Goal: Information Seeking & Learning: Learn about a topic

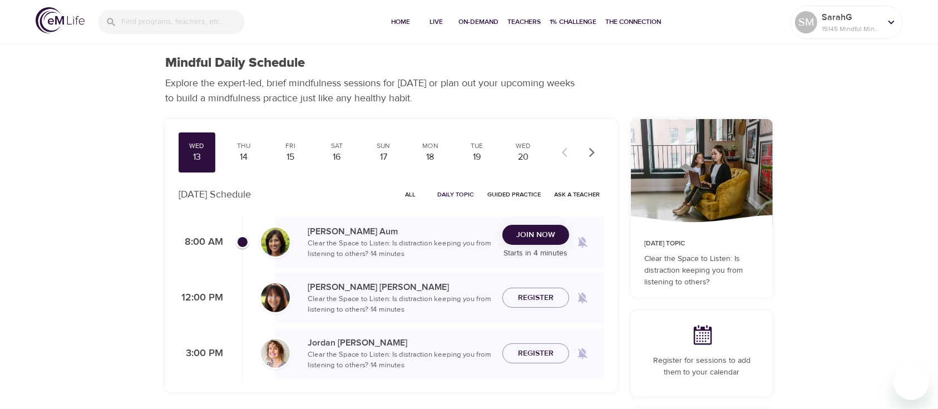
click at [594, 156] on icon "button" at bounding box center [592, 152] width 11 height 11
click at [594, 155] on icon "button" at bounding box center [592, 152] width 11 height 11
click at [594, 155] on div at bounding box center [579, 152] width 49 height 24
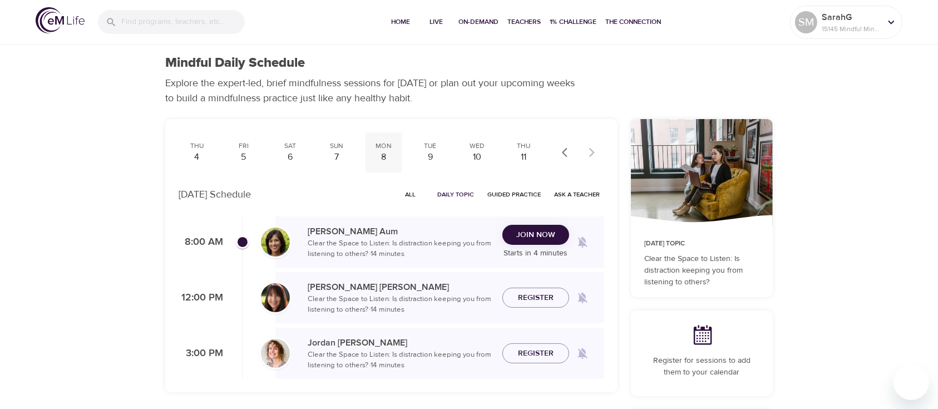
click at [382, 159] on div "8" at bounding box center [384, 157] width 28 height 13
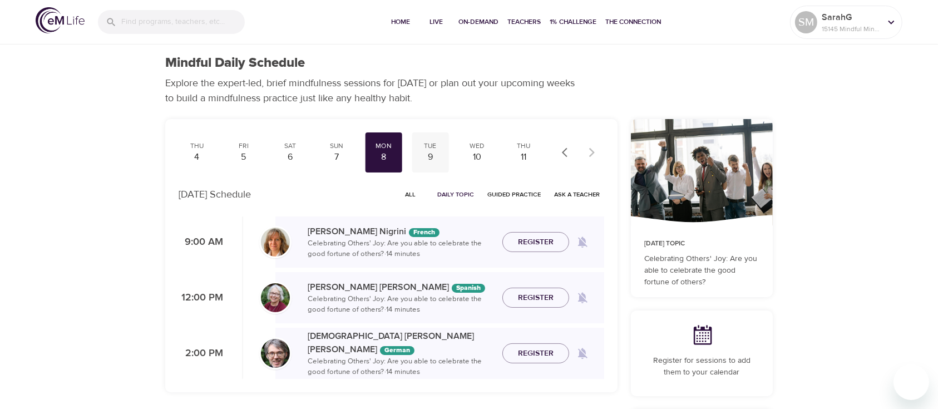
click at [424, 154] on div "9" at bounding box center [430, 157] width 28 height 13
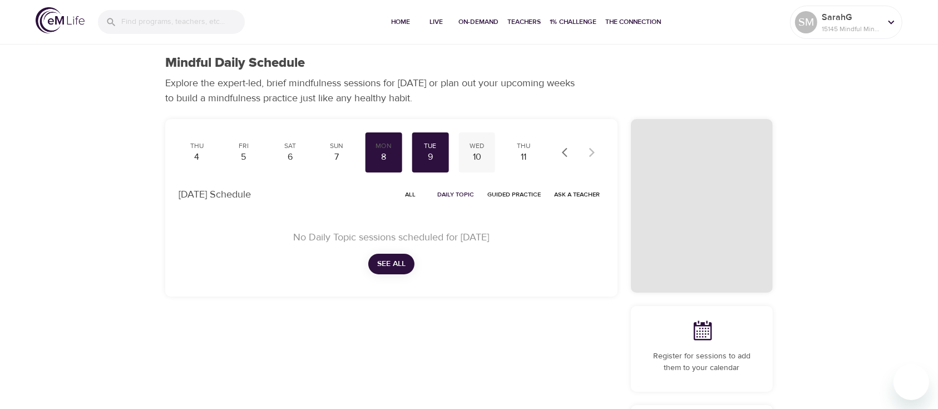
click at [476, 150] on div "Wed 10" at bounding box center [477, 152] width 37 height 40
click at [525, 157] on div "11" at bounding box center [524, 157] width 28 height 13
click at [241, 156] on div "5" at bounding box center [244, 157] width 28 height 13
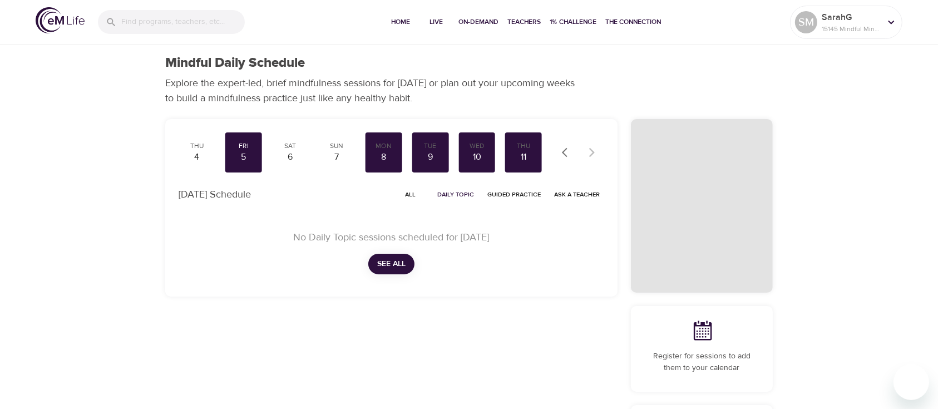
click at [568, 150] on icon "button" at bounding box center [567, 152] width 11 height 11
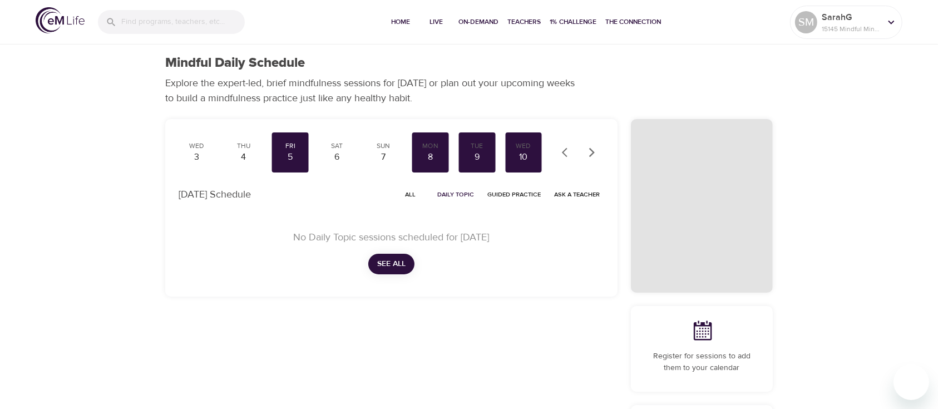
click at [568, 150] on icon "button" at bounding box center [567, 152] width 11 height 11
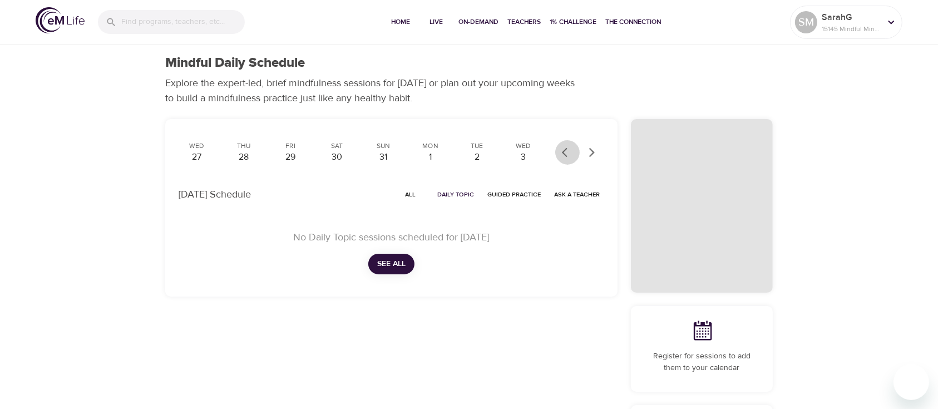
click at [568, 150] on icon "button" at bounding box center [567, 152] width 11 height 11
click at [568, 150] on div at bounding box center [579, 152] width 49 height 24
click at [198, 150] on div "Wed 13" at bounding box center [197, 152] width 37 height 40
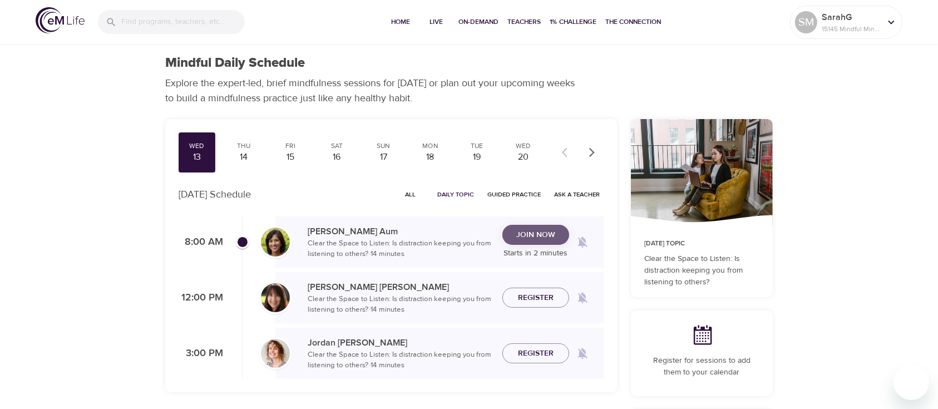
click at [532, 232] on span "Join Now" at bounding box center [535, 235] width 39 height 14
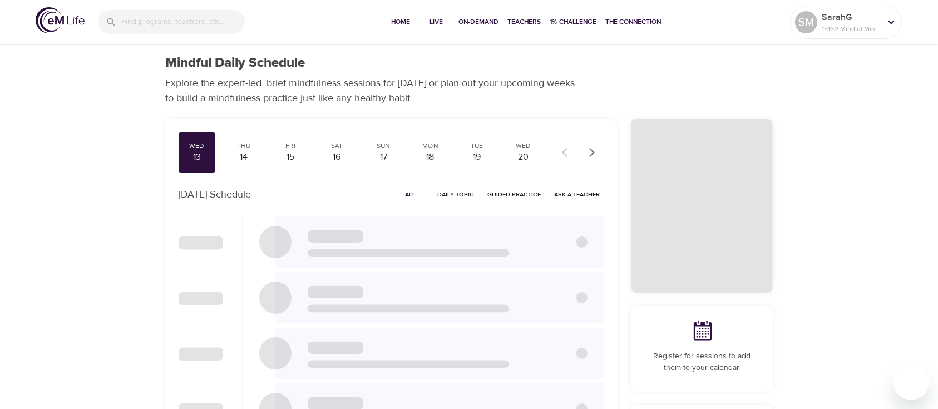
checkbox input "true"
